Goal: Task Accomplishment & Management: Manage account settings

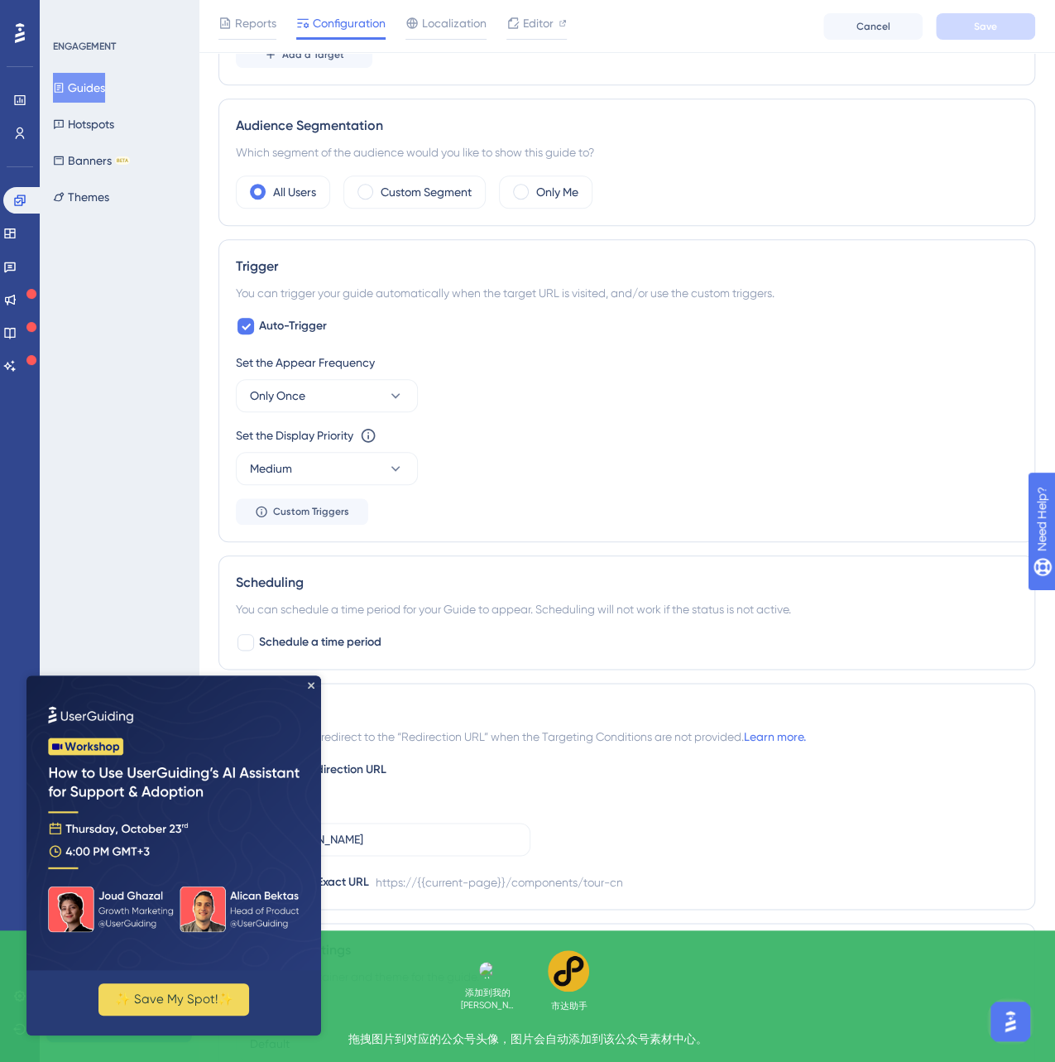
scroll to position [695, 0]
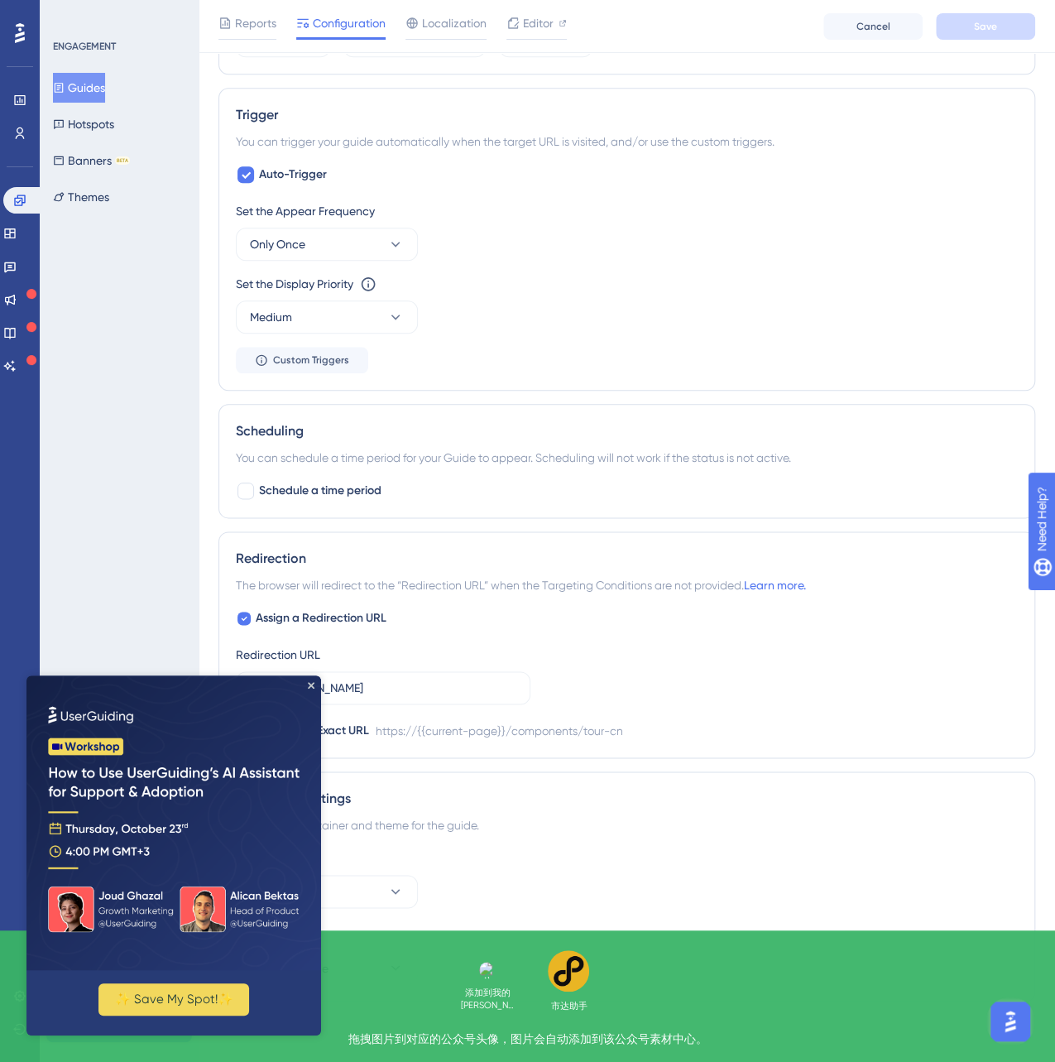
click at [305, 689] on img at bounding box center [173, 822] width 295 height 295
click at [310, 681] on img at bounding box center [173, 822] width 295 height 295
click at [313, 685] on icon "Close Preview" at bounding box center [311, 685] width 7 height 7
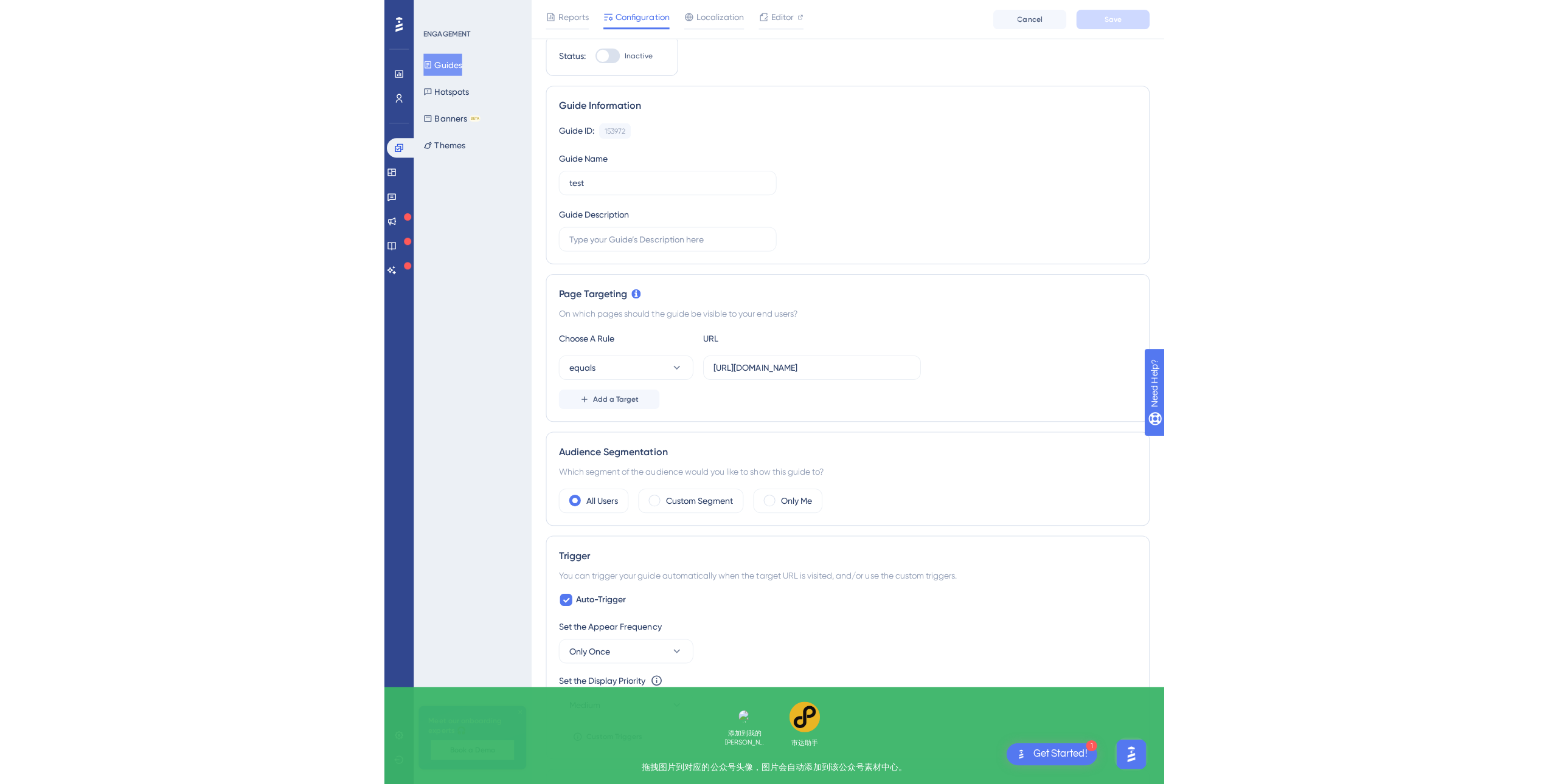
scroll to position [0, 0]
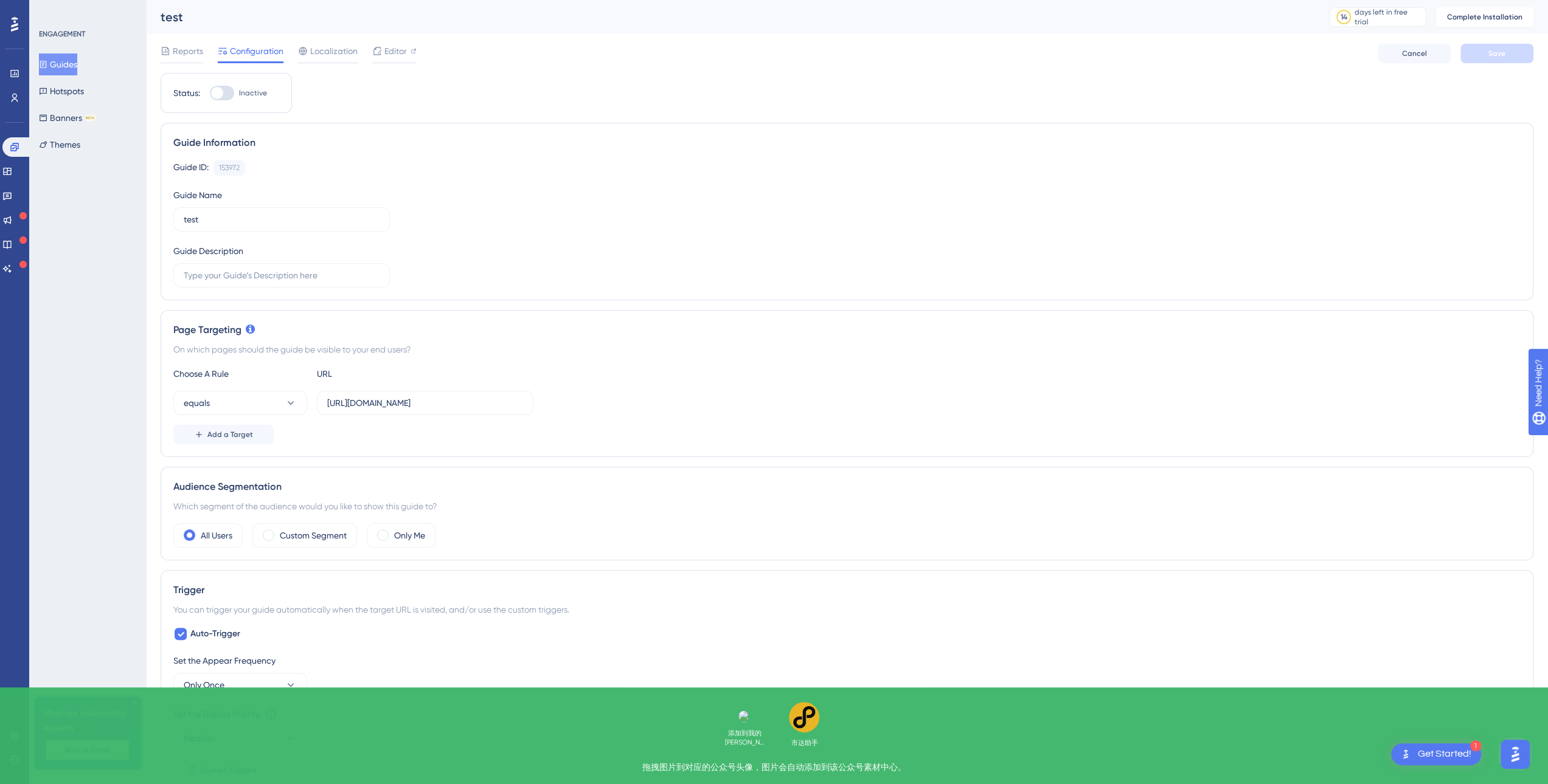
click at [221, 90] on div at bounding box center [217, 93] width 12 height 12
click at [209, 93] on input "Inactive" at bounding box center [209, 93] width 1 height 1
checkbox input "false"
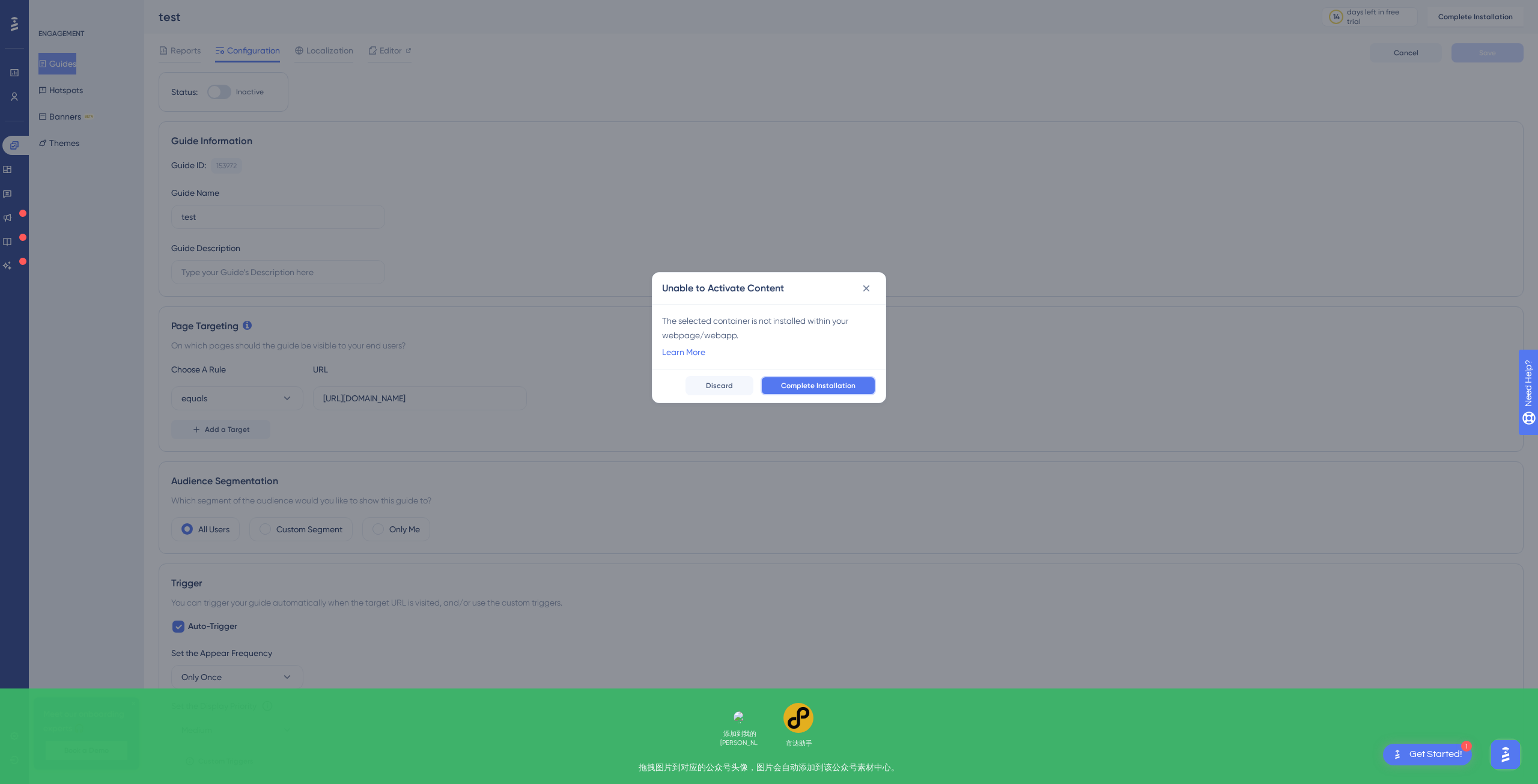
click at [774, 386] on button "Complete Installation" at bounding box center [818, 385] width 115 height 19
